Goal: Transaction & Acquisition: Purchase product/service

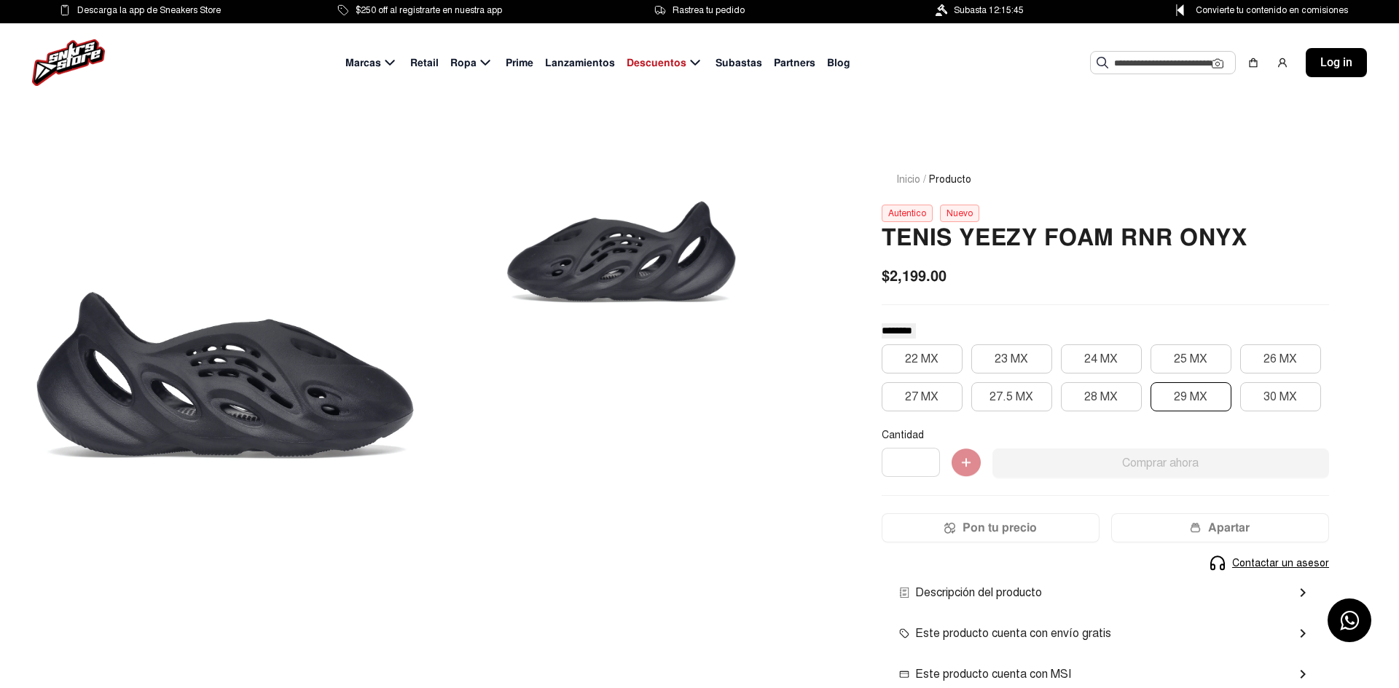
click at [1192, 389] on button "29 MX" at bounding box center [1190, 396] width 81 height 29
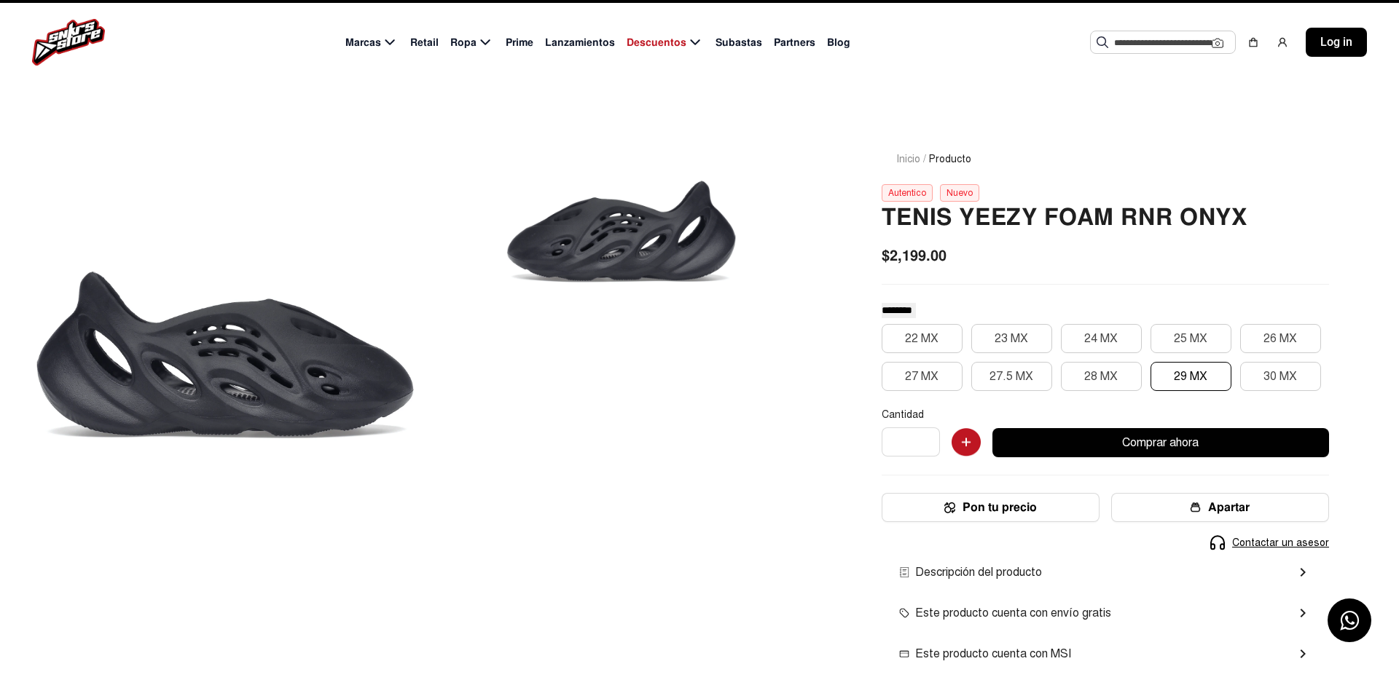
scroll to position [34, 0]
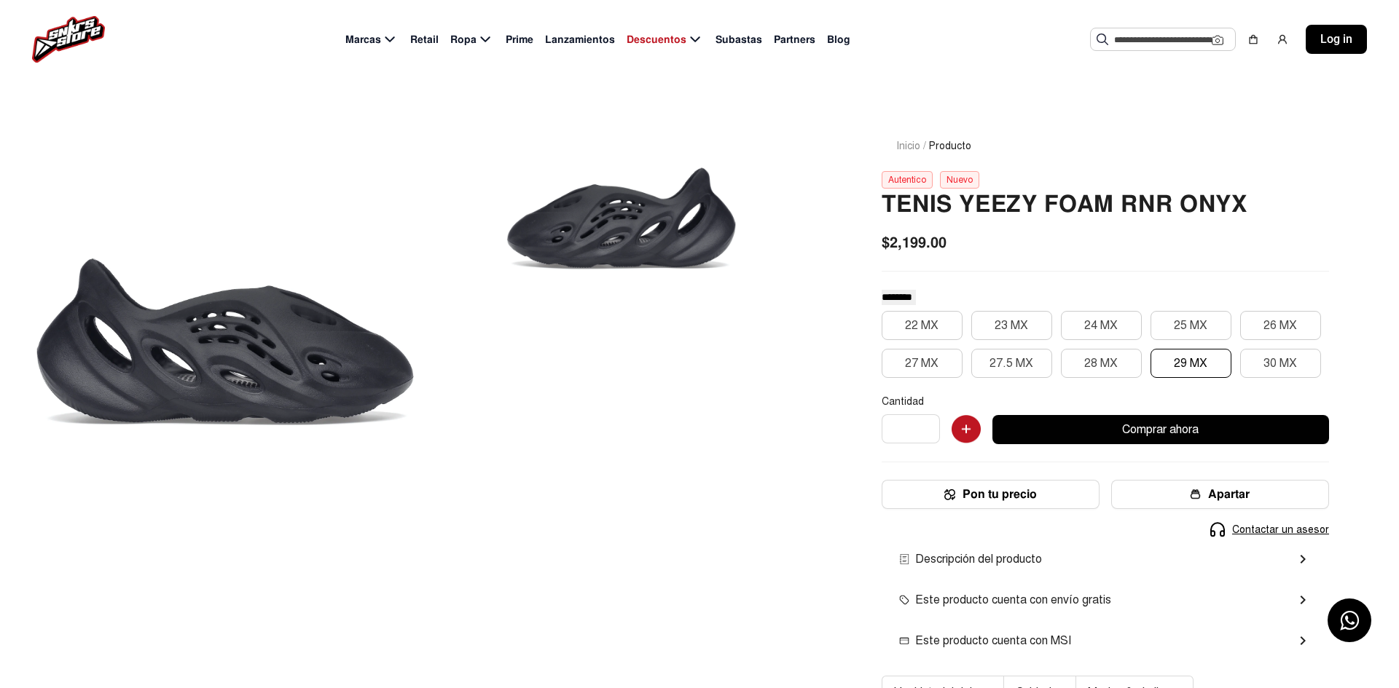
click at [741, 37] on span "Subastas" at bounding box center [738, 39] width 47 height 15
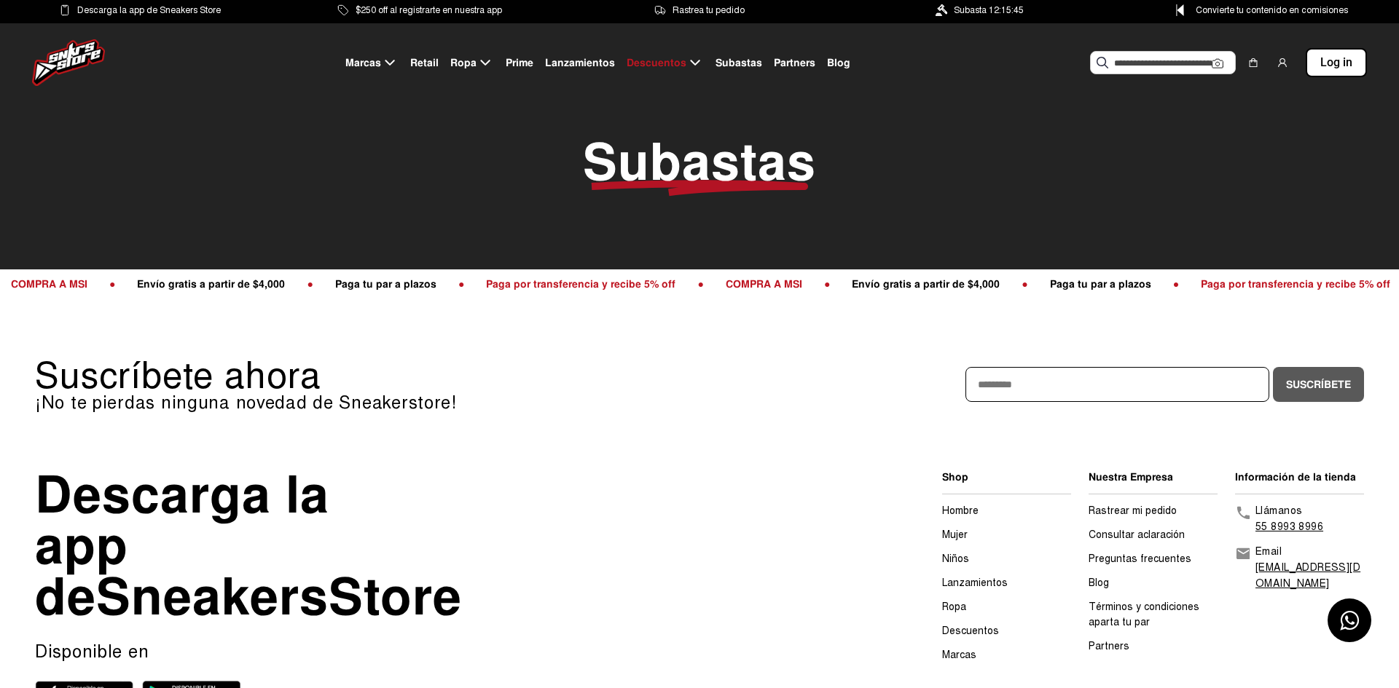
click at [471, 58] on span "Ropa" at bounding box center [463, 62] width 26 height 15
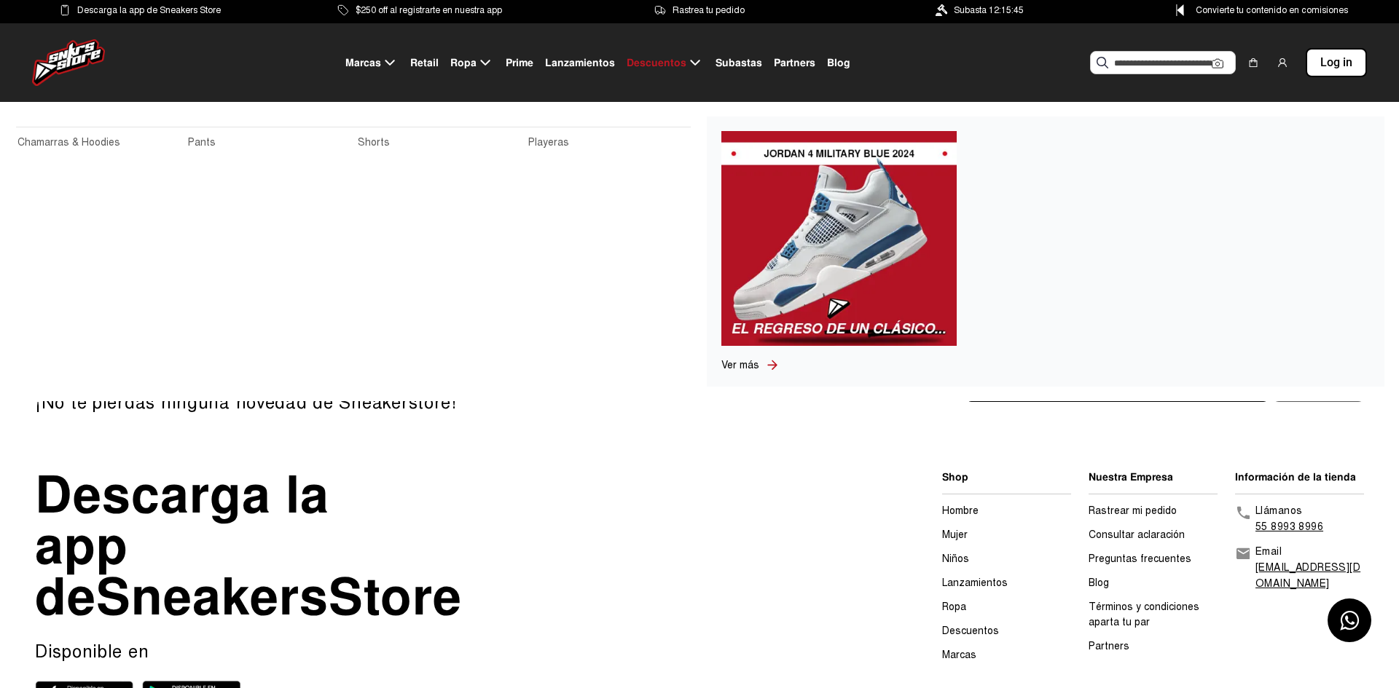
click at [383, 147] on link "Shorts" at bounding box center [439, 143] width 162 height 16
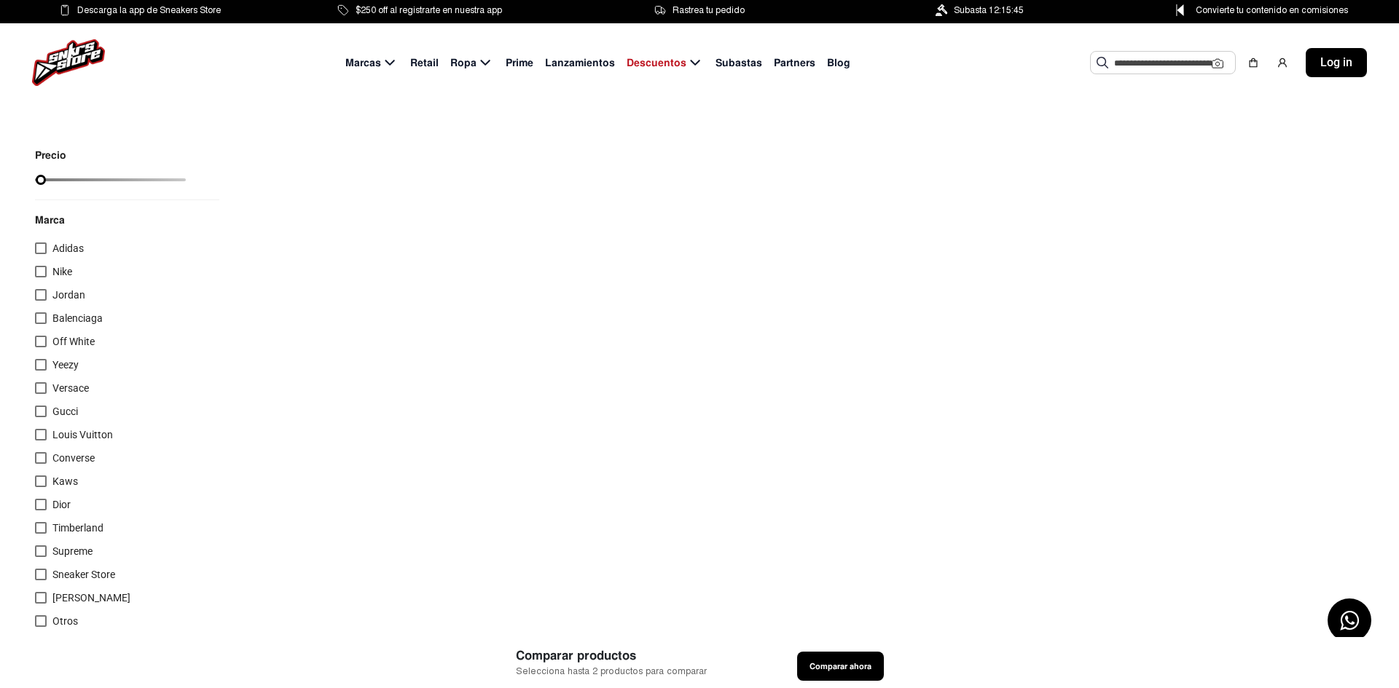
type input "*"
click at [45, 271] on div at bounding box center [41, 272] width 12 height 12
click at [475, 64] on span "Ropa" at bounding box center [463, 62] width 26 height 15
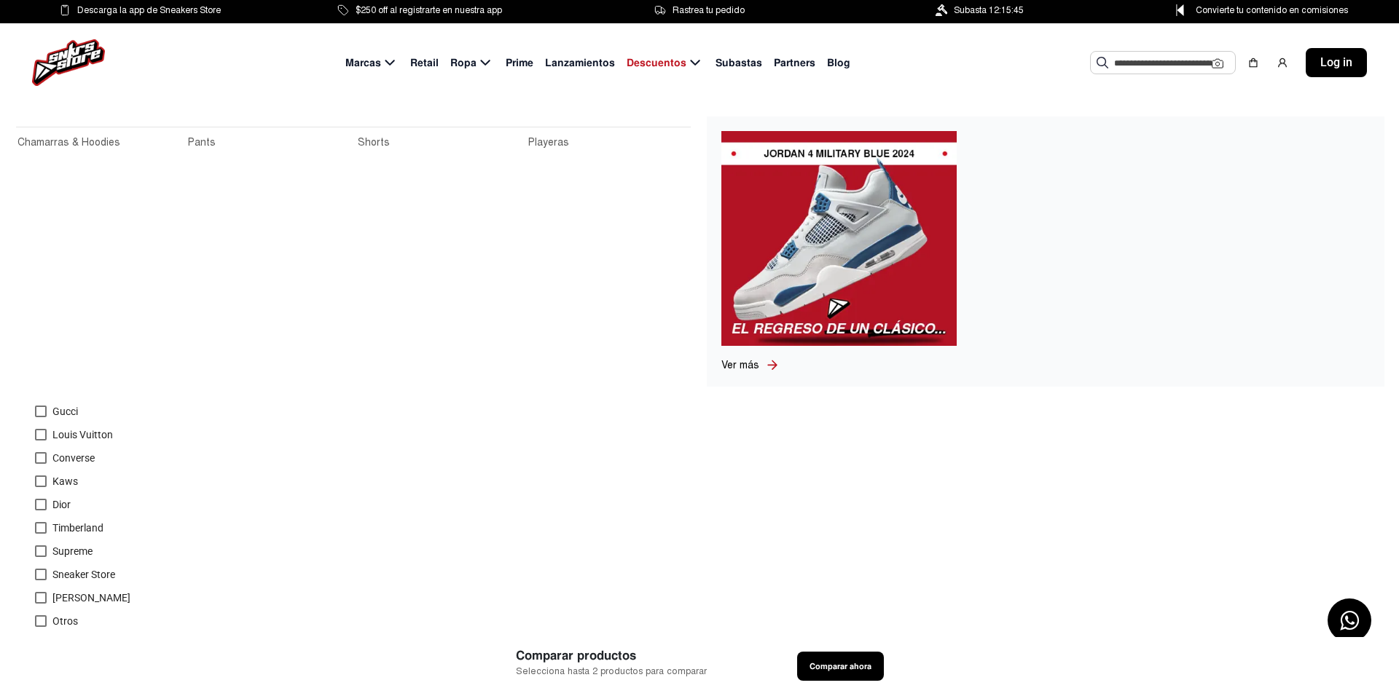
click at [191, 141] on link "Pants" at bounding box center [269, 143] width 162 height 16
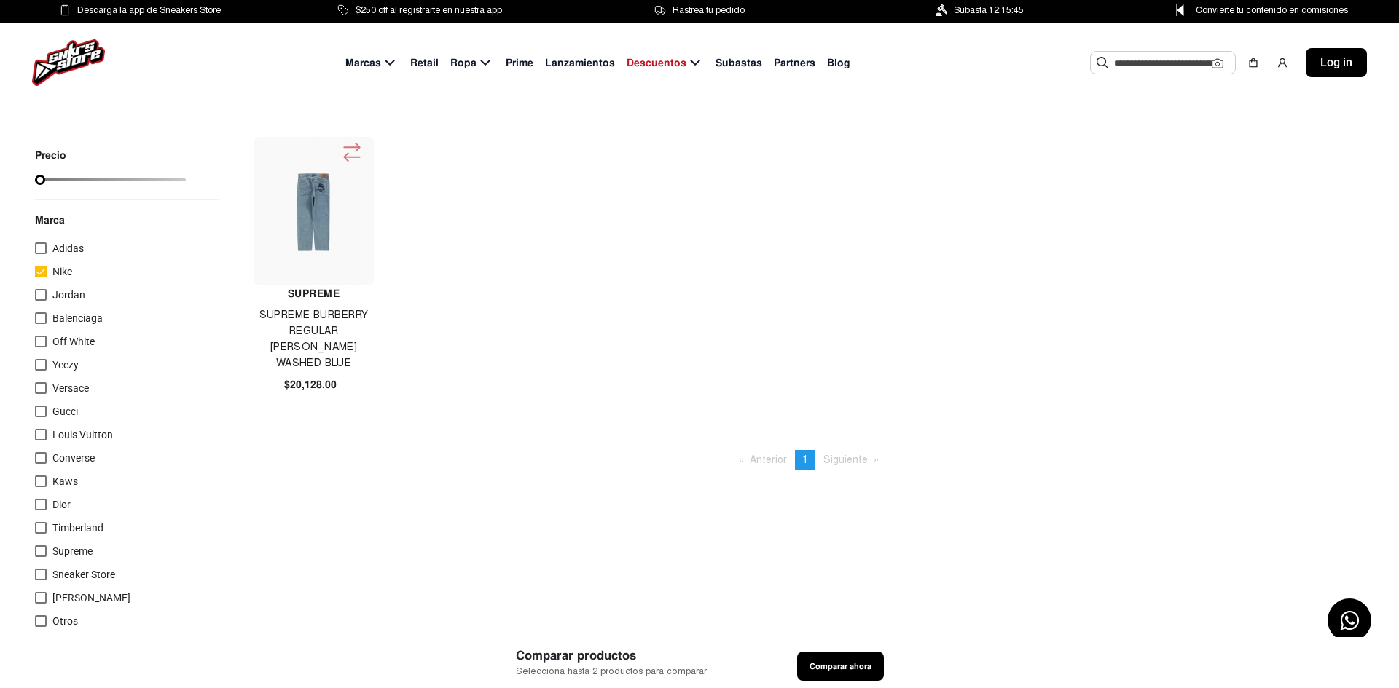
click at [380, 59] on span "Marcas" at bounding box center [363, 62] width 36 height 15
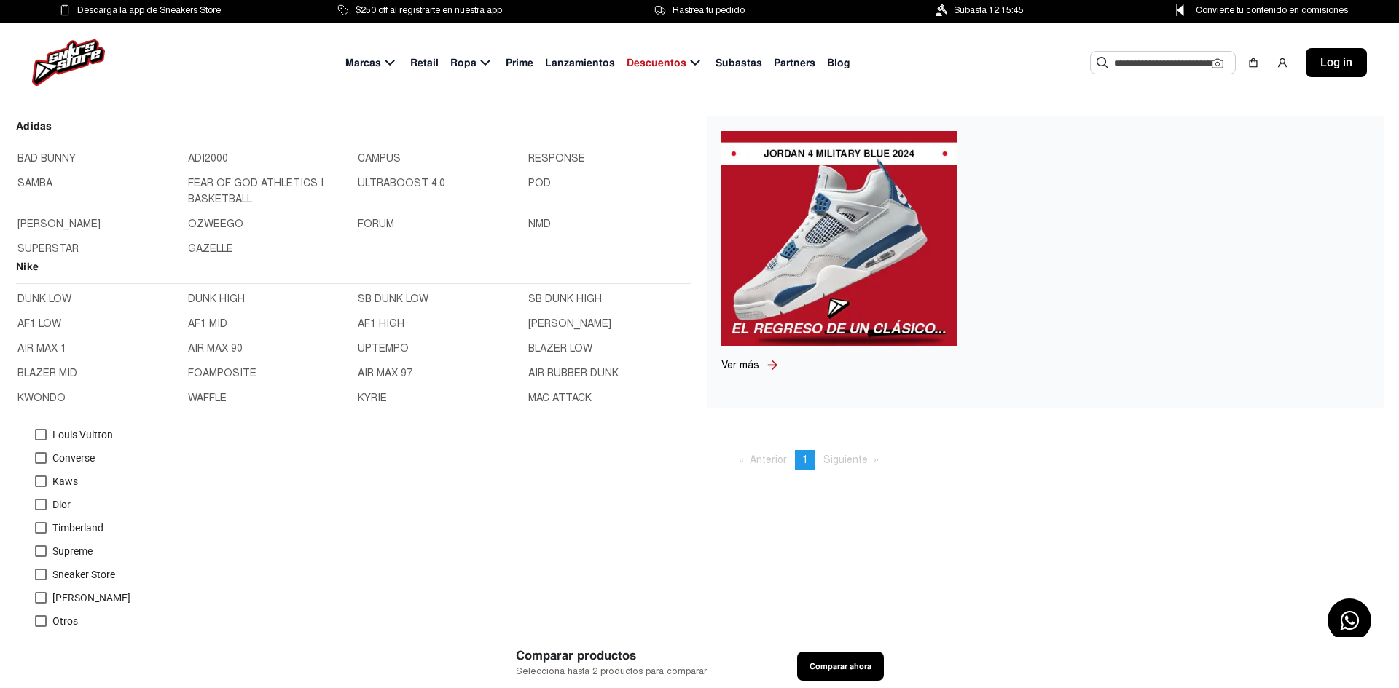
click at [213, 183] on link "FEAR OF GOD ATHLETICS I BASKETBALL" at bounding box center [269, 192] width 162 height 32
